Goal: Task Accomplishment & Management: Use online tool/utility

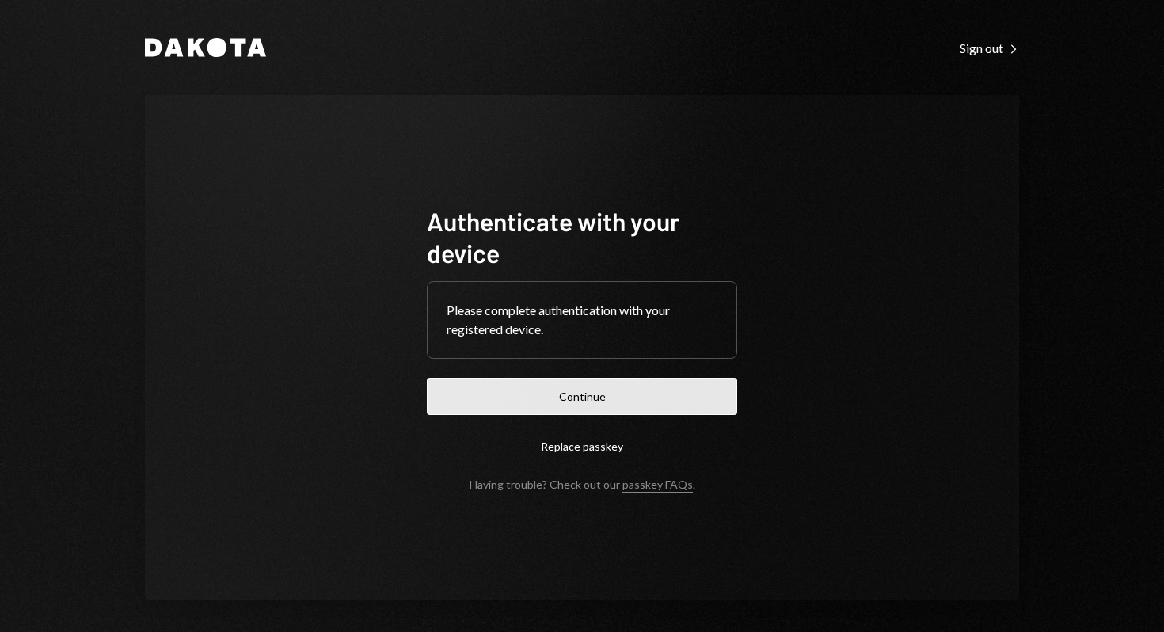
click at [593, 405] on button "Continue" at bounding box center [582, 396] width 310 height 37
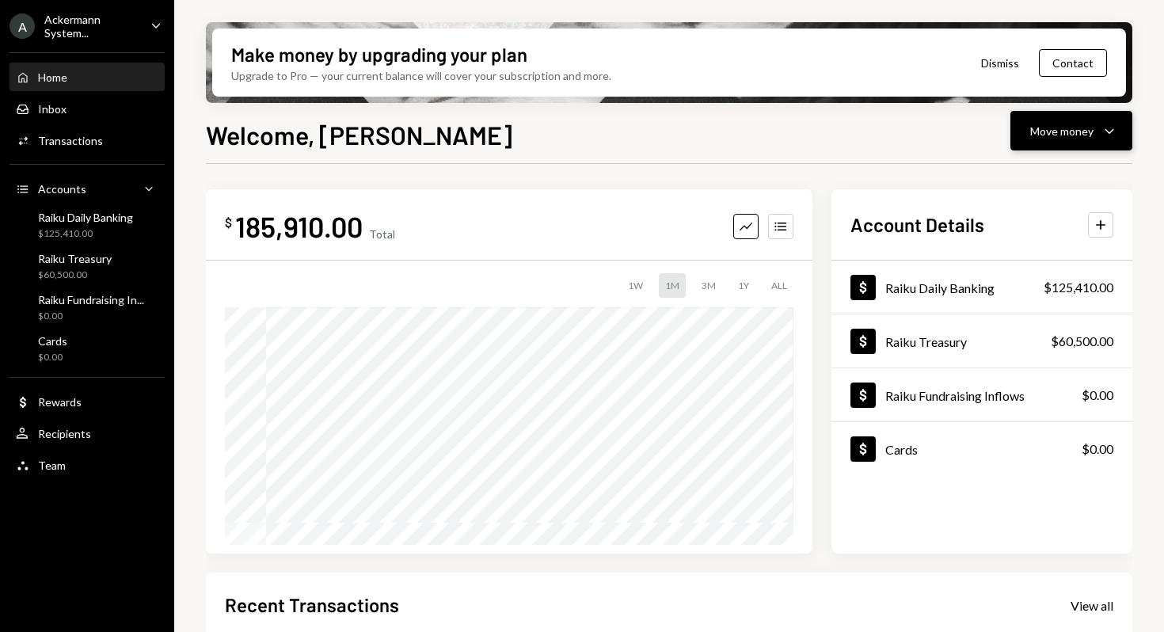
click at [1075, 125] on div "Move money" at bounding box center [1061, 131] width 63 height 17
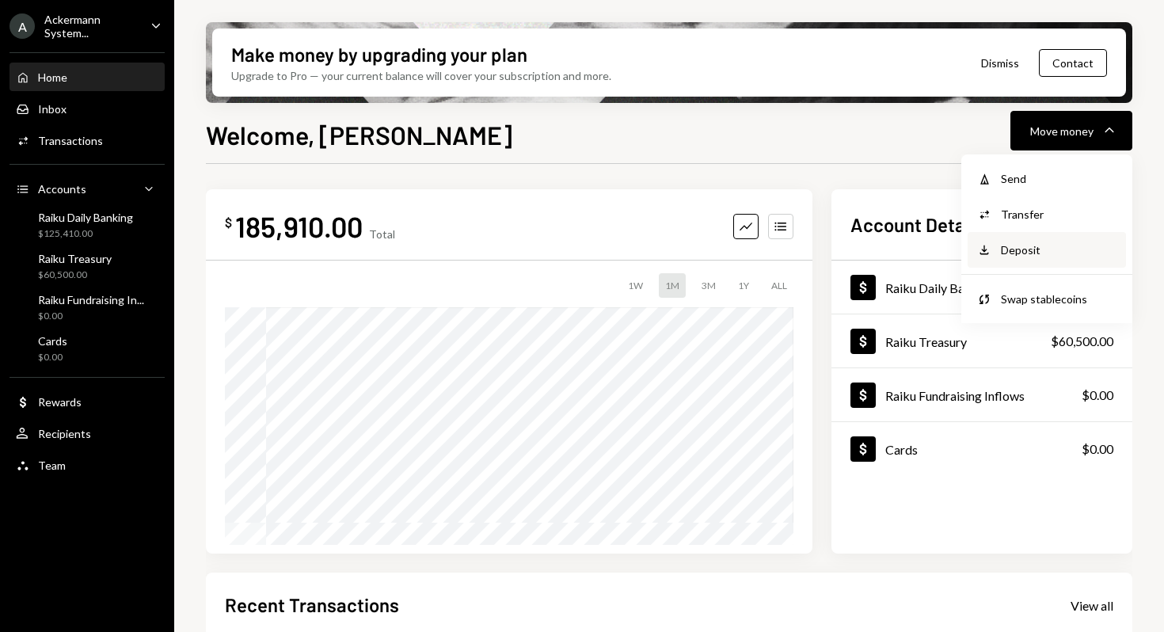
click at [1033, 243] on div "Deposit" at bounding box center [1059, 250] width 116 height 17
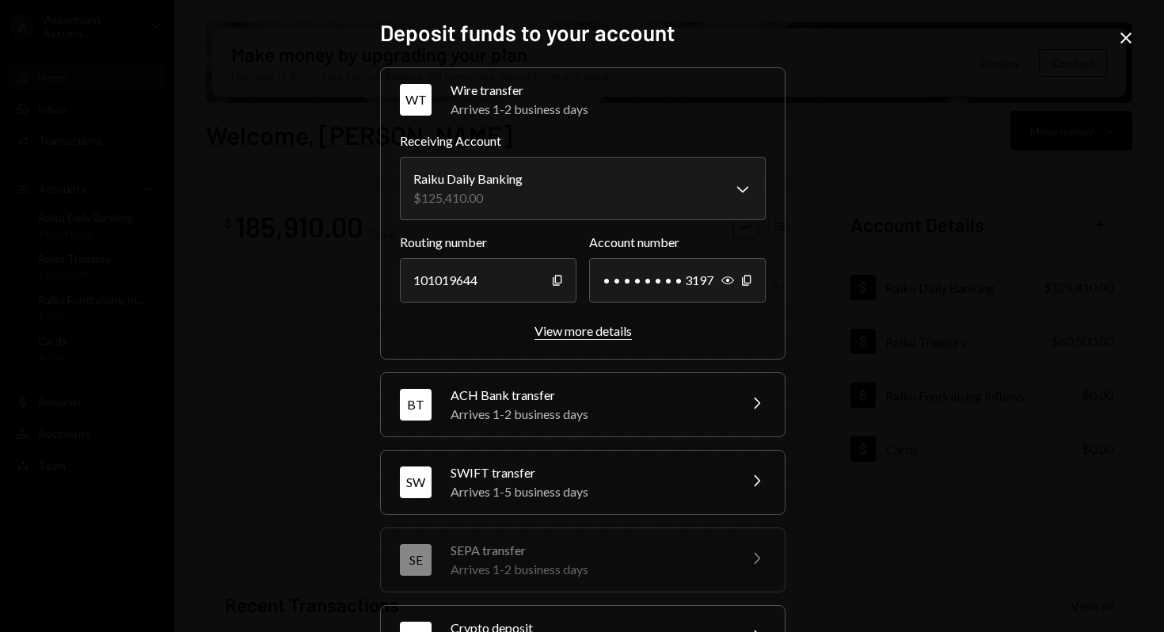
click at [569, 332] on div "View more details" at bounding box center [583, 330] width 97 height 15
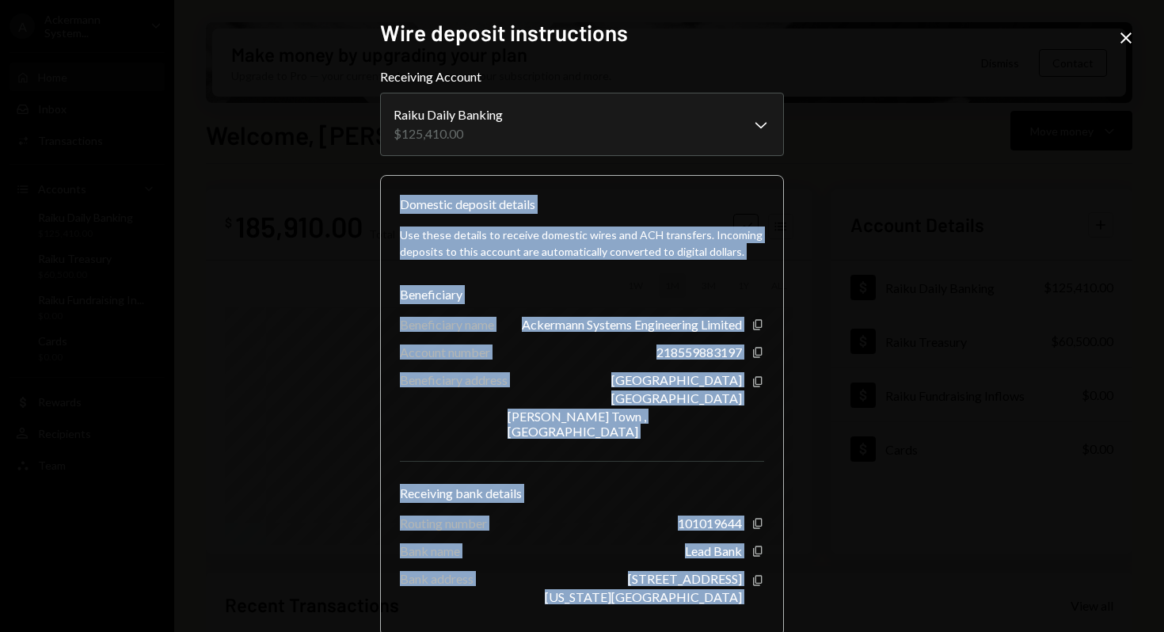
drag, startPoint x: 399, startPoint y: 204, endPoint x: 752, endPoint y: 582, distance: 517.2
click at [752, 583] on div "Domestic deposit details Use these details to receive domestic wires and ACH tr…" at bounding box center [582, 406] width 404 height 462
copy div "Domestic deposit details Use these details to receive domestic wires and ACH tr…"
